Goal: Transaction & Acquisition: Purchase product/service

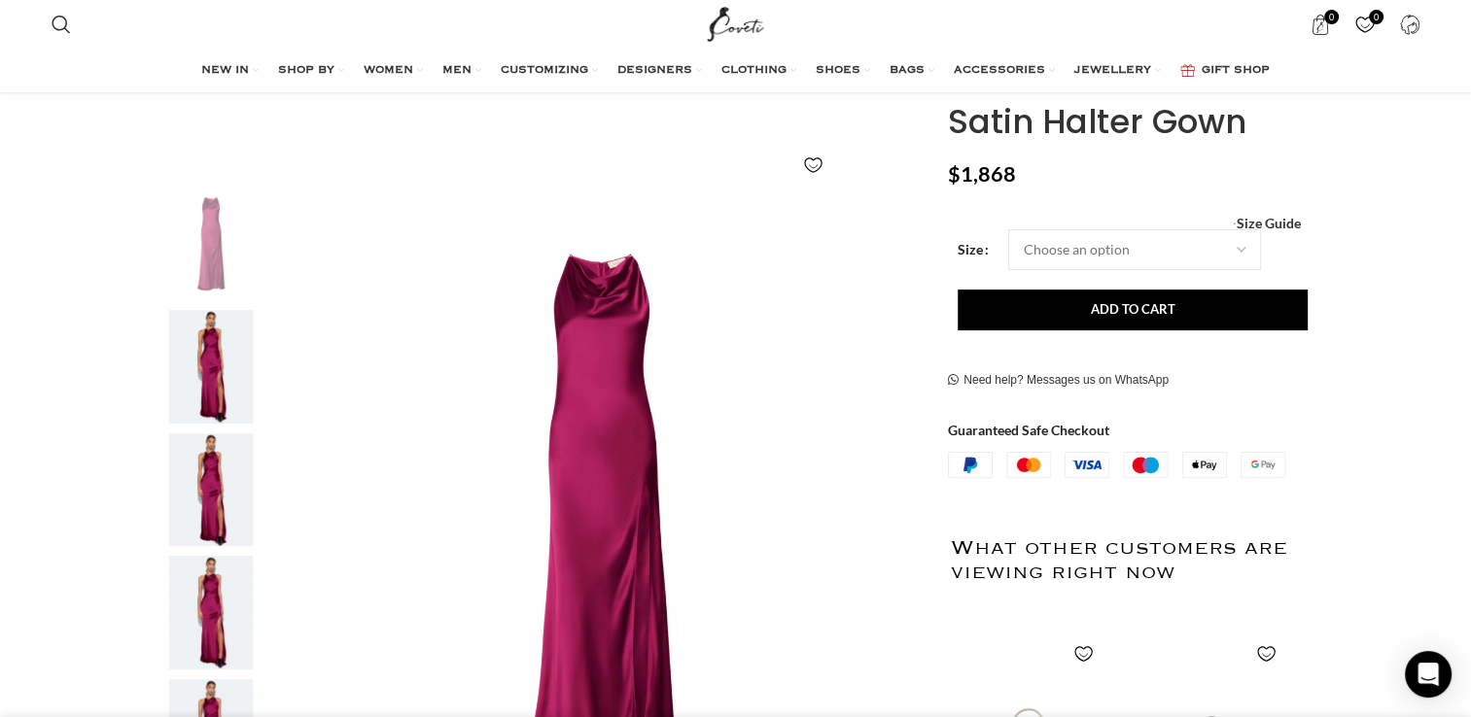
scroll to position [201, 0]
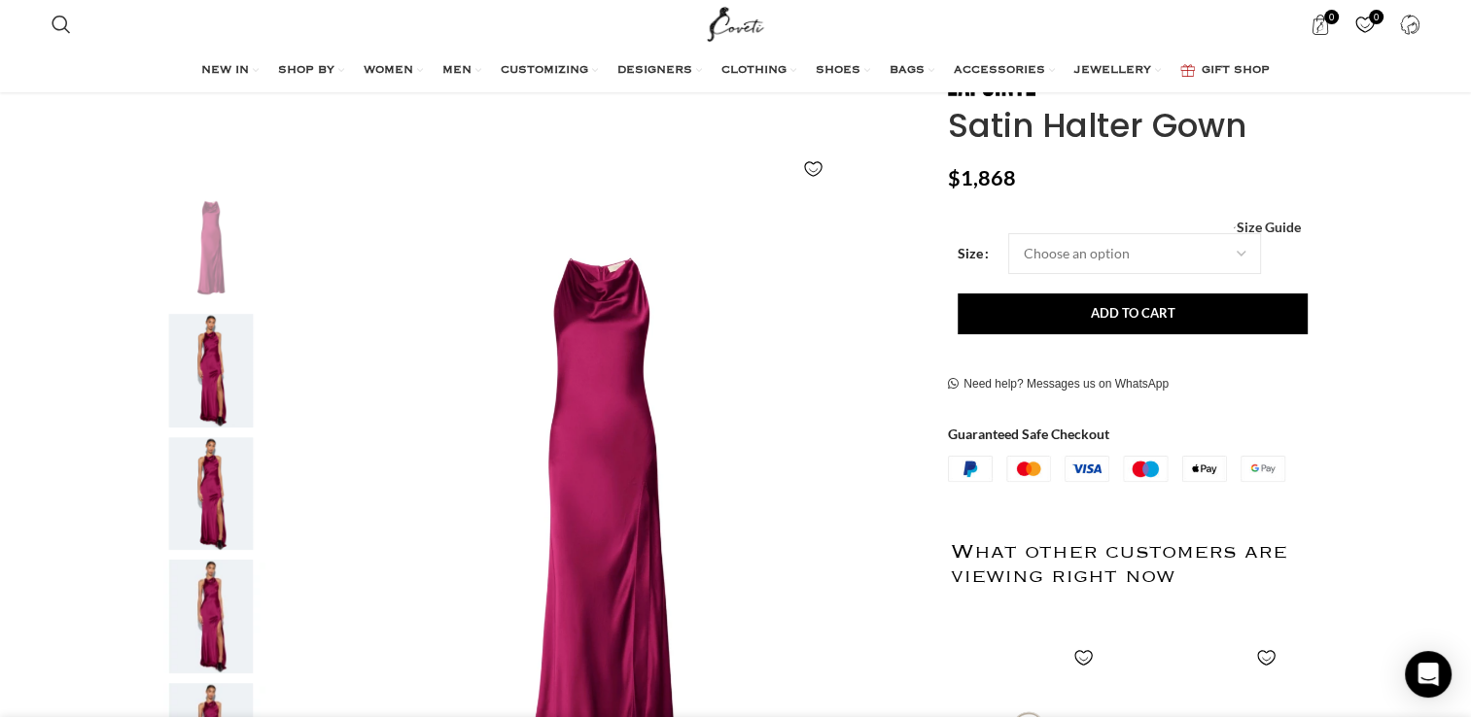
click at [206, 400] on img "2 / 6" at bounding box center [211, 371] width 119 height 114
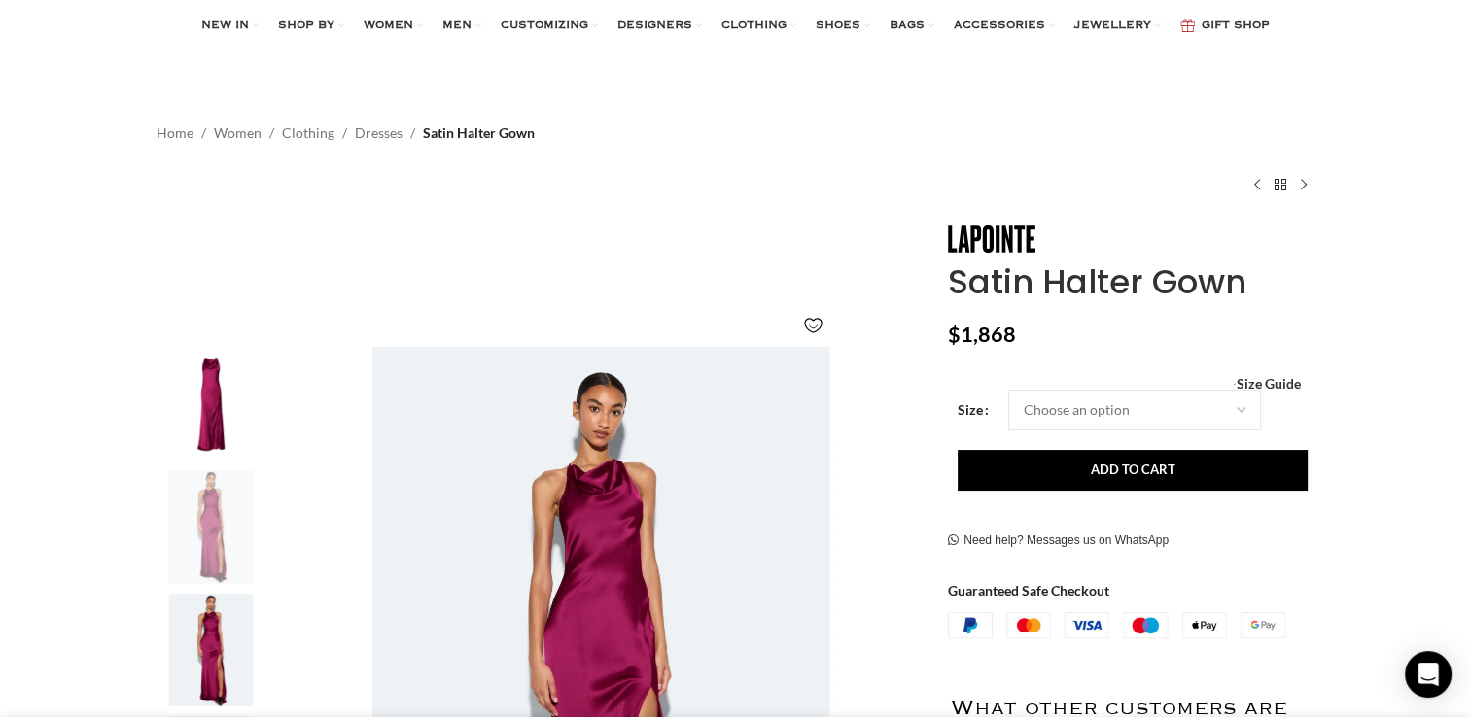
scroll to position [0, 0]
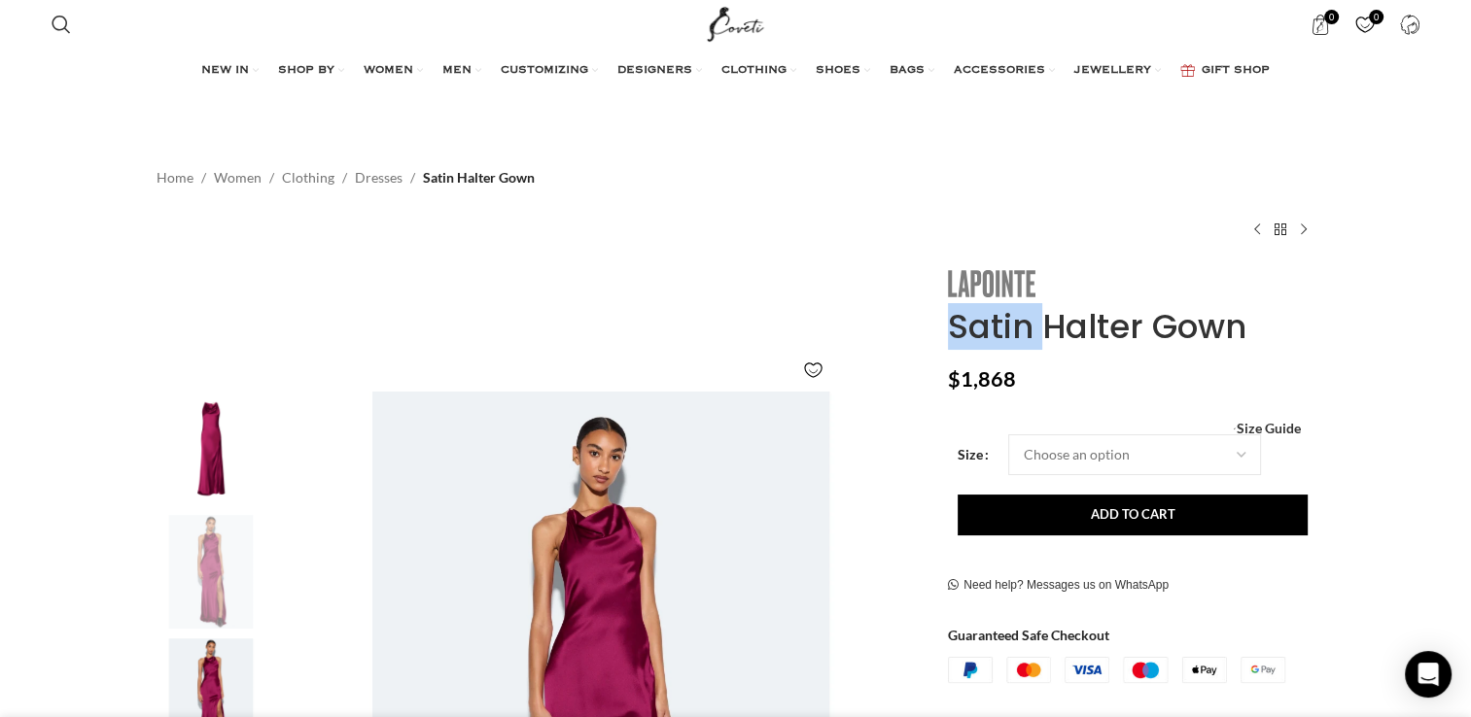
drag, startPoint x: 989, startPoint y: 309, endPoint x: 992, endPoint y: 277, distance: 32.2
click at [992, 277] on img at bounding box center [991, 283] width 87 height 27
